Goal: Task Accomplishment & Management: Use online tool/utility

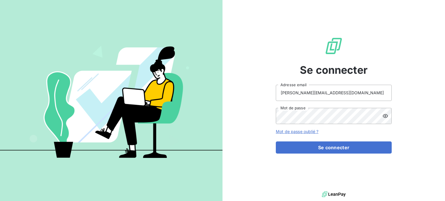
click at [328, 84] on div "Se connecter [PERSON_NAME][EMAIL_ADDRESS][DOMAIN_NAME] Adresse email Mot de pas…" at bounding box center [334, 95] width 116 height 190
click at [331, 91] on input "[PERSON_NAME][EMAIL_ADDRESS][DOMAIN_NAME]" at bounding box center [334, 93] width 116 height 16
drag, startPoint x: 340, startPoint y: 68, endPoint x: 346, endPoint y: 63, distance: 8.3
click at [340, 68] on span "Se connecter" at bounding box center [334, 70] width 68 height 16
click at [296, 92] on input "[PERSON_NAME][EMAIL_ADDRESS][DOMAIN_NAME]" at bounding box center [334, 93] width 116 height 16
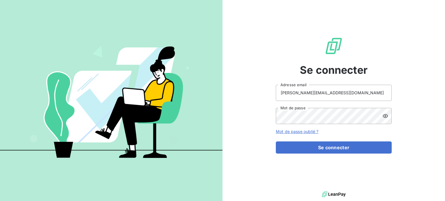
click at [0, 201] on nordpass-autofill-portal at bounding box center [0, 201] width 0 height 0
type input "[PERSON_NAME][EMAIL_ADDRESS][DOMAIN_NAME]"
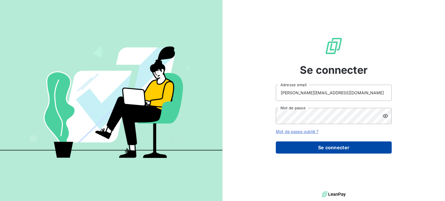
click at [357, 146] on button "Se connecter" at bounding box center [334, 148] width 116 height 12
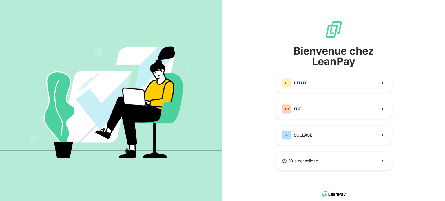
click at [401, 137] on div "Bienvenue chez LeanPay BT BTLUX FB FBT SO SOLLASE Vue consolidée" at bounding box center [333, 95] width 222 height 190
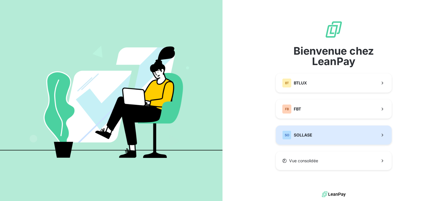
click at [325, 137] on button "SO SOLLASE" at bounding box center [334, 135] width 116 height 19
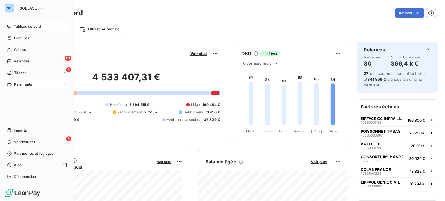
click at [29, 83] on span "Paiements" at bounding box center [23, 84] width 18 height 5
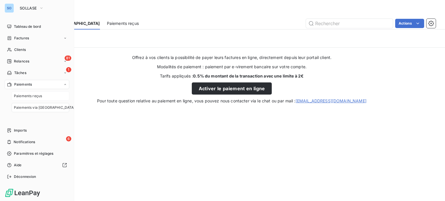
click at [35, 98] on span "Paiements reçus" at bounding box center [28, 95] width 28 height 5
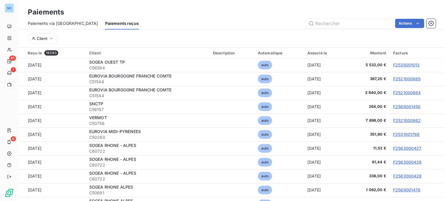
drag, startPoint x: 151, startPoint y: 16, endPoint x: 115, endPoint y: 33, distance: 39.8
click at [149, 15] on div "Paiements" at bounding box center [232, 12] width 426 height 10
click at [47, 38] on button "Client" at bounding box center [43, 38] width 30 height 11
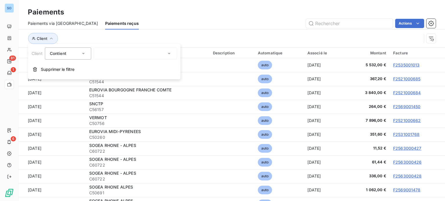
click at [138, 33] on div "Client" at bounding box center [224, 38] width 393 height 11
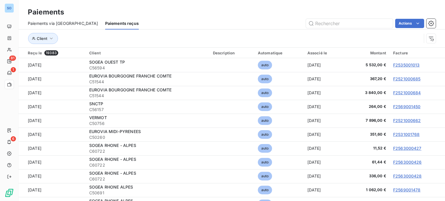
click at [174, 27] on div "Actions" at bounding box center [291, 23] width 290 height 9
click at [162, 36] on div "Client" at bounding box center [224, 38] width 393 height 11
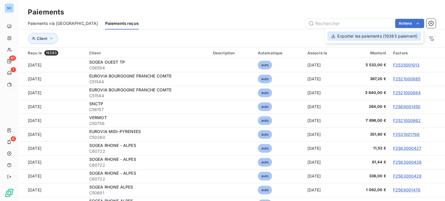
click at [368, 38] on div "Exporter les paiements (19383 paiement)" at bounding box center [373, 36] width 93 height 9
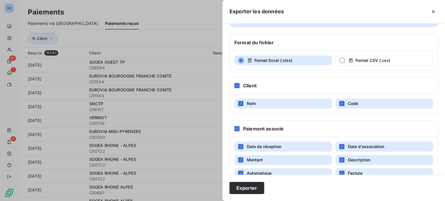
scroll to position [32, 0]
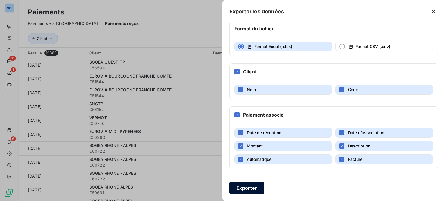
click at [254, 184] on button "Exporter" at bounding box center [246, 188] width 35 height 12
